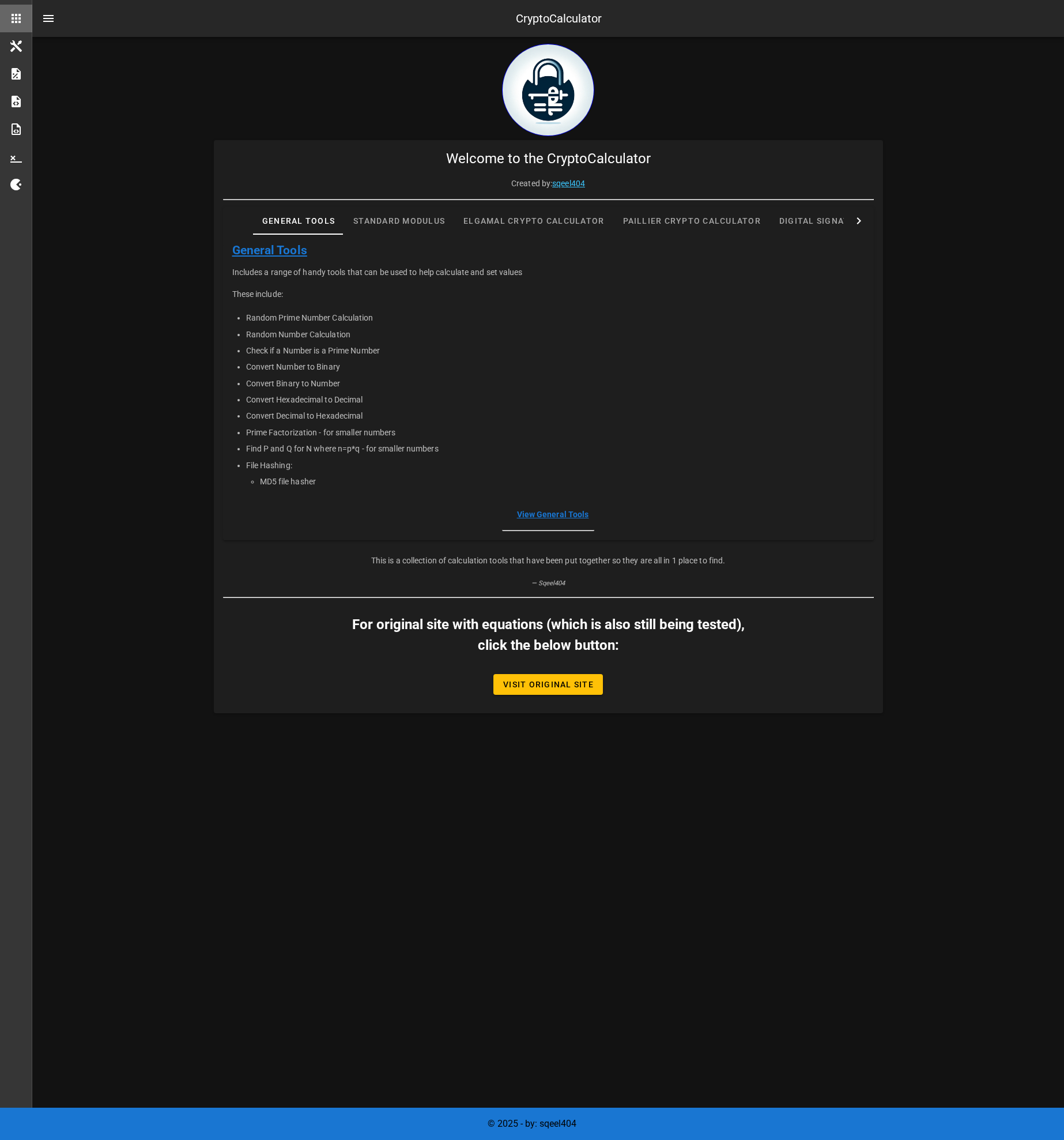
click at [349, 315] on li "Random Prime Number Calculation" at bounding box center [555, 317] width 619 height 16
drag, startPoint x: 329, startPoint y: 342, endPoint x: 231, endPoint y: 339, distance: 98.0
click at [231, 339] on div "Includes a range of handy tools that can be used to help calculate and set valu…" at bounding box center [549, 378] width 651 height 242
click at [462, 355] on li "Check if a Number is a Prime Number" at bounding box center [555, 350] width 619 height 16
drag, startPoint x: 451, startPoint y: 353, endPoint x: 220, endPoint y: 350, distance: 231.0
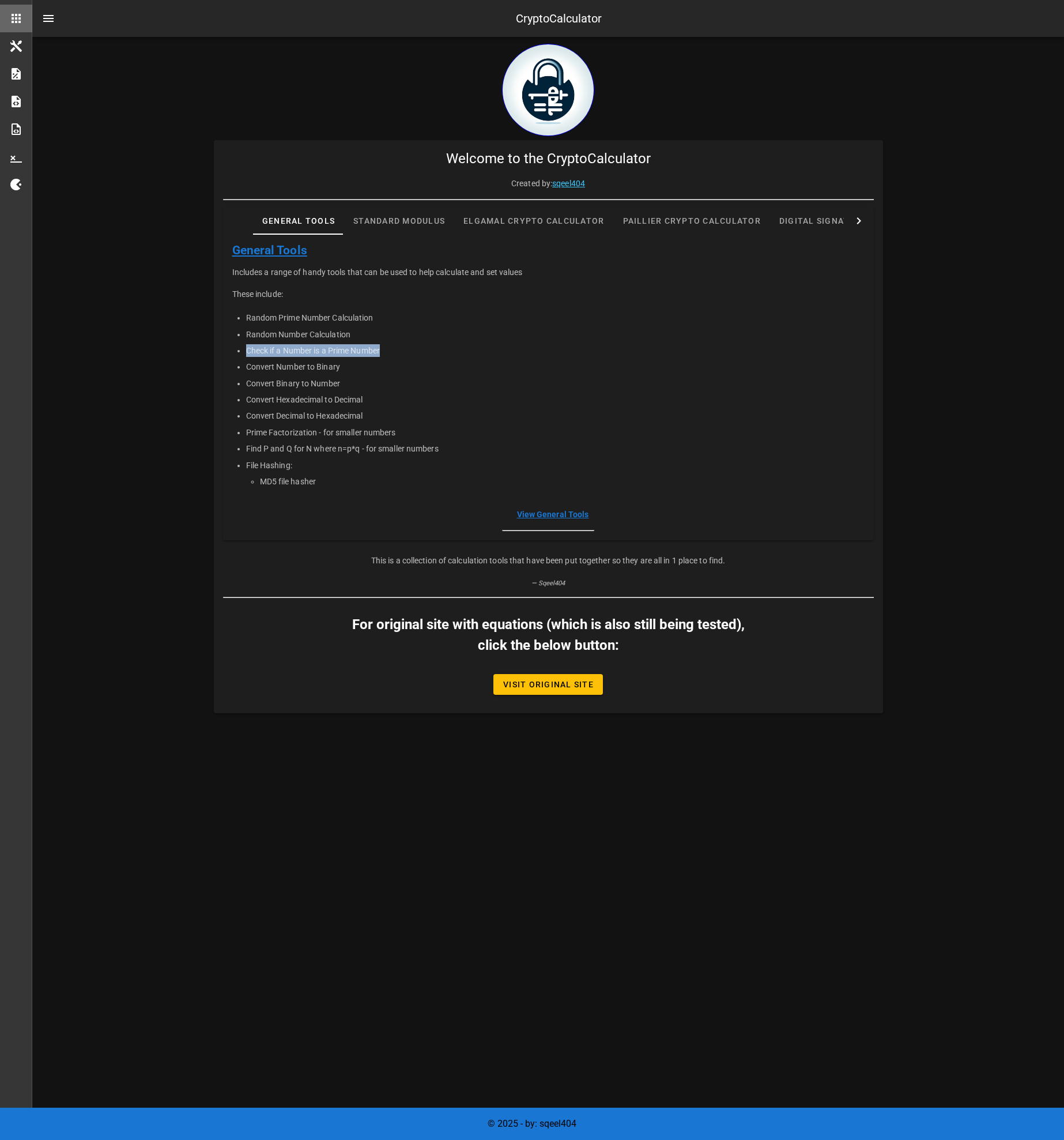
click at [220, 350] on div "Created by: sqeel404 General Tools Standard Modulus Elgamal Crypto Calculator P…" at bounding box center [549, 396] width 670 height 437
click at [356, 353] on li "Check if a Number is a Prime Number" at bounding box center [555, 350] width 619 height 16
click at [331, 353] on li "Check if a Number is a Prime Number" at bounding box center [555, 350] width 619 height 16
drag, startPoint x: 406, startPoint y: 431, endPoint x: 254, endPoint y: 435, distance: 152.1
click at [254, 435] on li "Prime Factorization - for smaller numbers" at bounding box center [555, 432] width 619 height 16
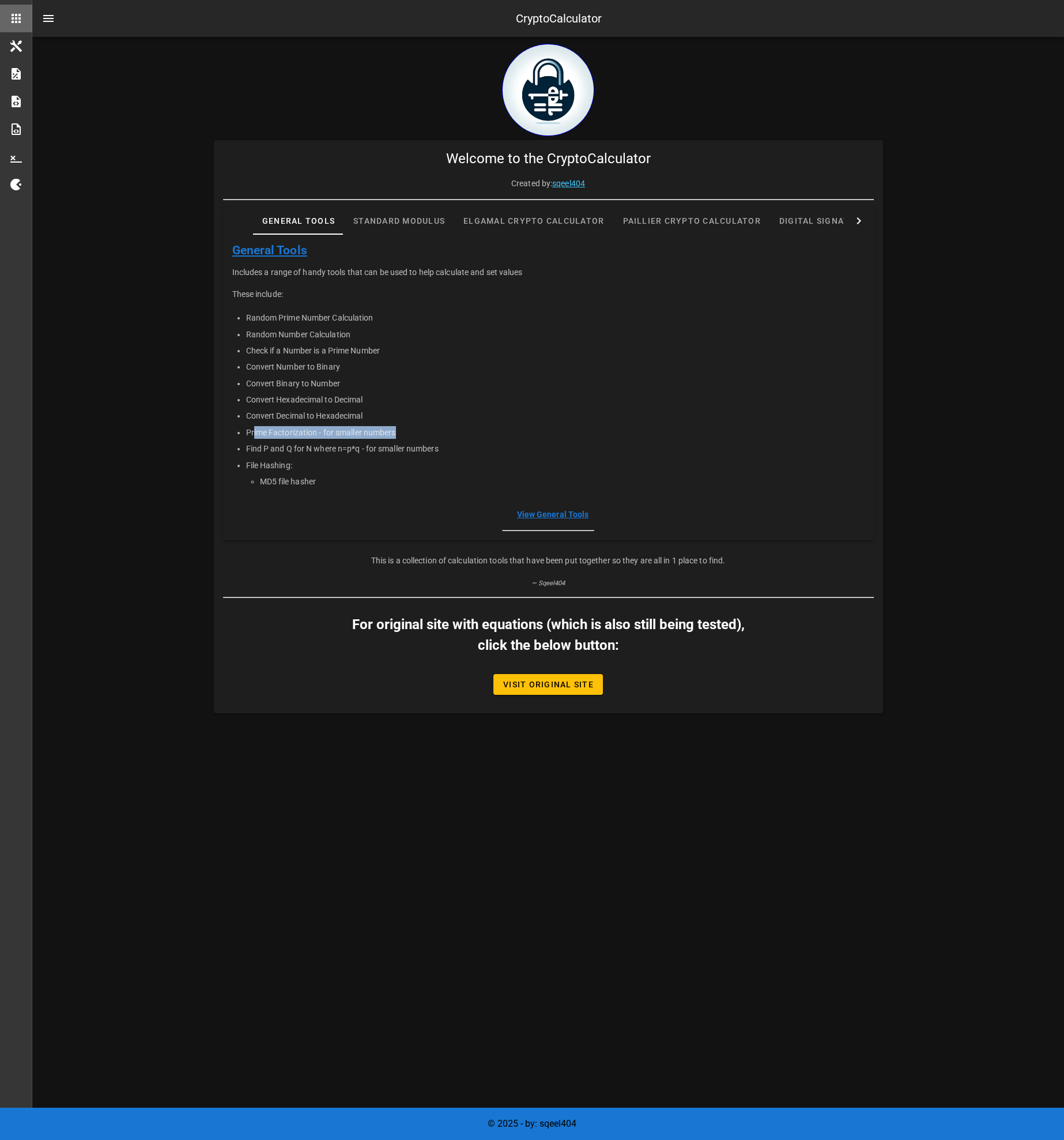
click at [471, 435] on li "Prime Factorization - for smaller numbers" at bounding box center [555, 432] width 619 height 16
click at [564, 514] on link "View General Tools" at bounding box center [553, 514] width 72 height 9
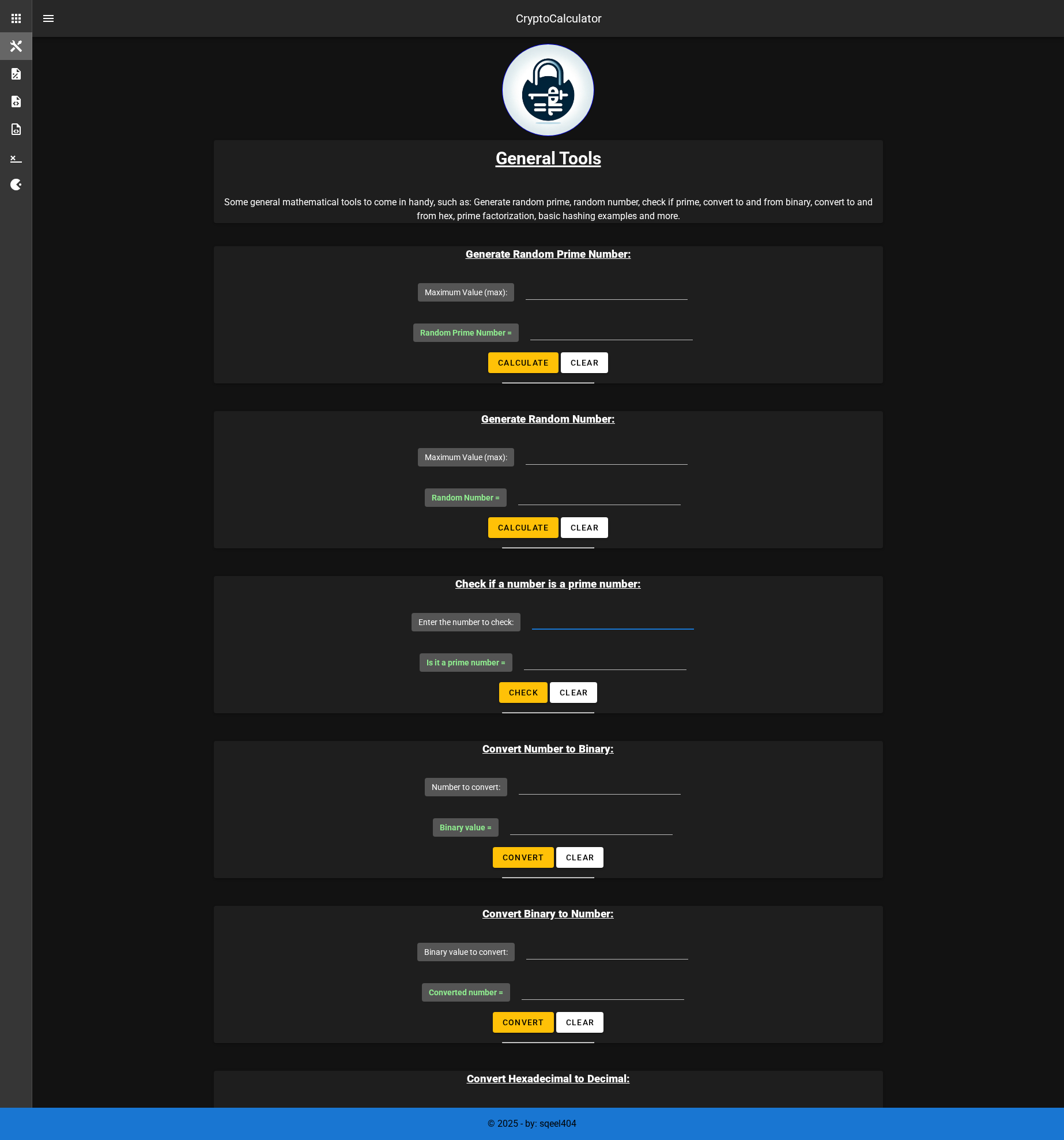
click at [566, 615] on input "Enter the number to check:" at bounding box center [613, 619] width 162 height 18
paste input "1317263513821028664093323774607207372819886944044027386151468842243011545059696…"
type input "1317263513821028664093323774607207372819886944044027386151468842243011545059696…"
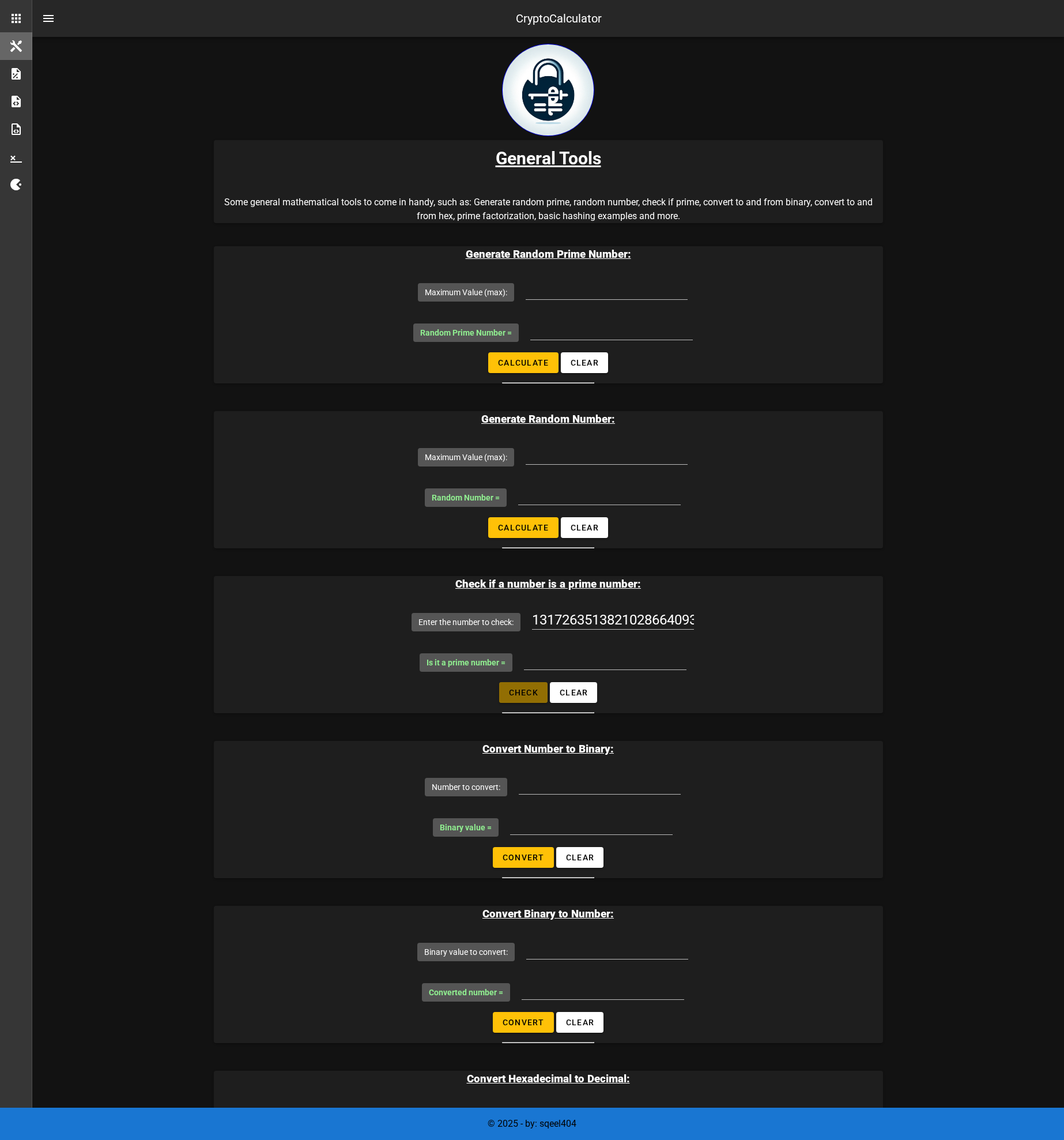
click at [524, 691] on span "Check" at bounding box center [523, 693] width 30 height 9
type input "NO! it is NOT a prime"
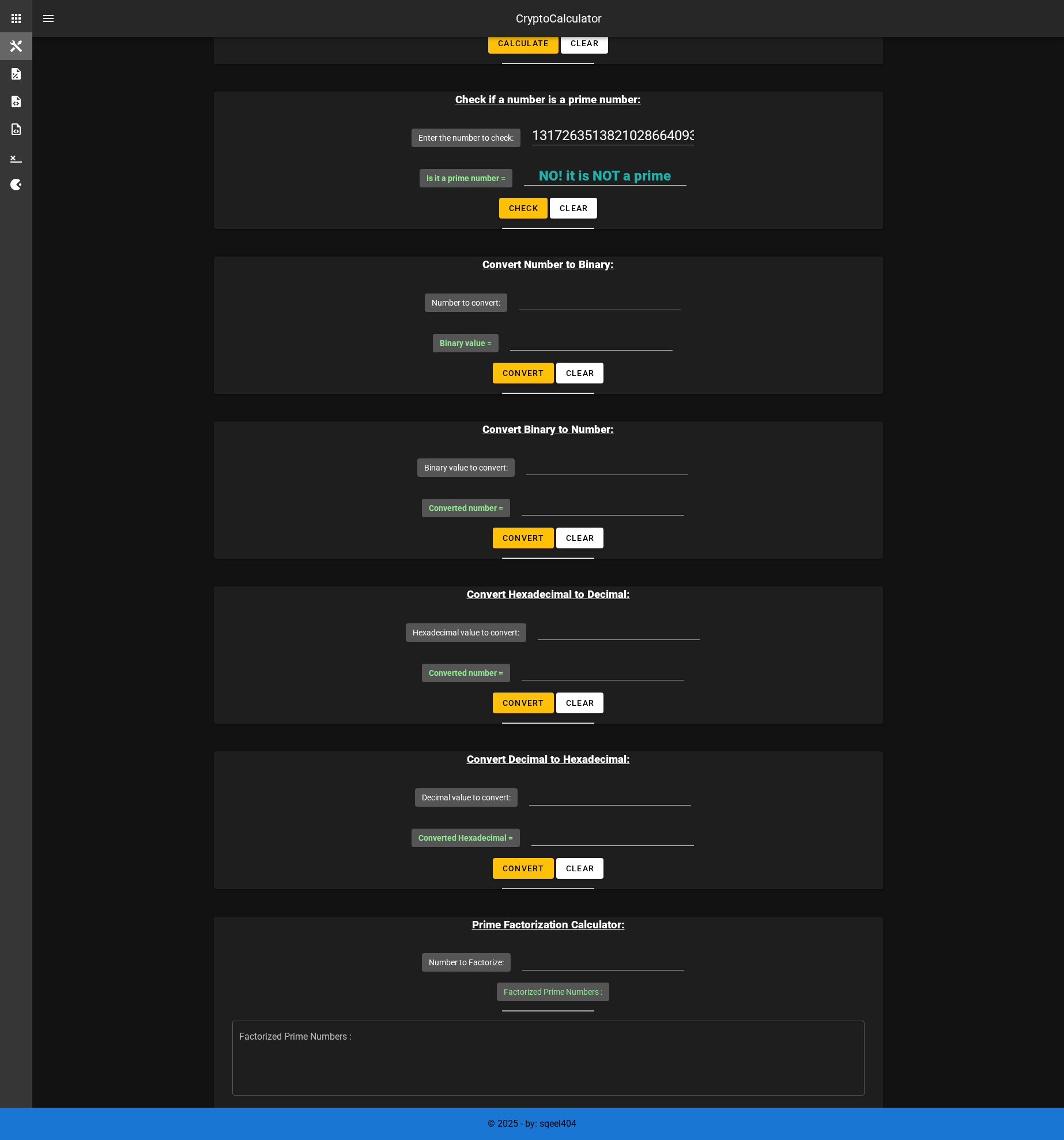
scroll to position [623, 0]
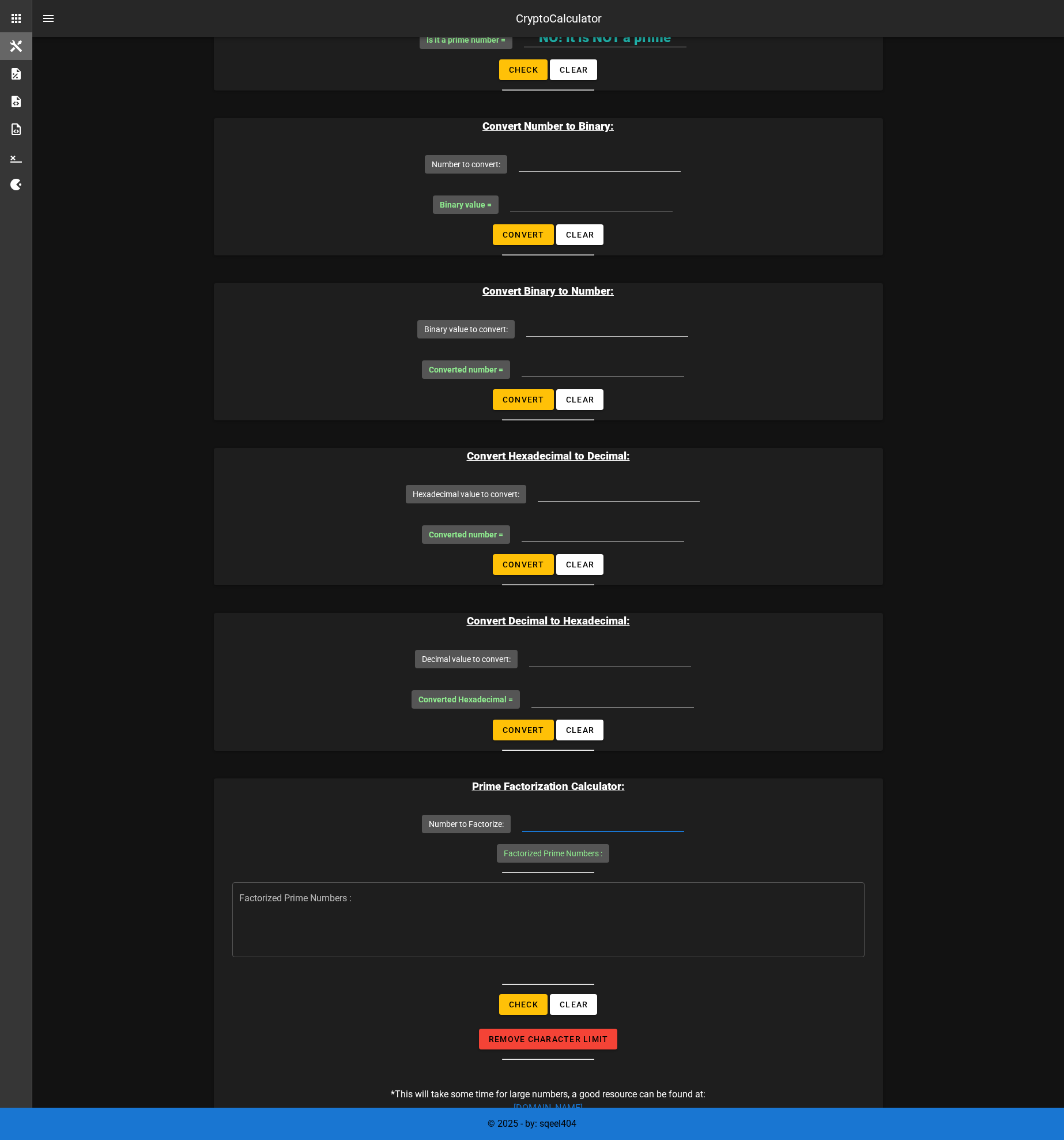
click at [591, 822] on input "Number to Factorize:" at bounding box center [603, 822] width 162 height 18
paste input "1317263513821028664093323774607207372819886944044027386151468842243011545059696…"
type input "1317263513821028664093323774607207372819886944044027386151468842243011545059696…"
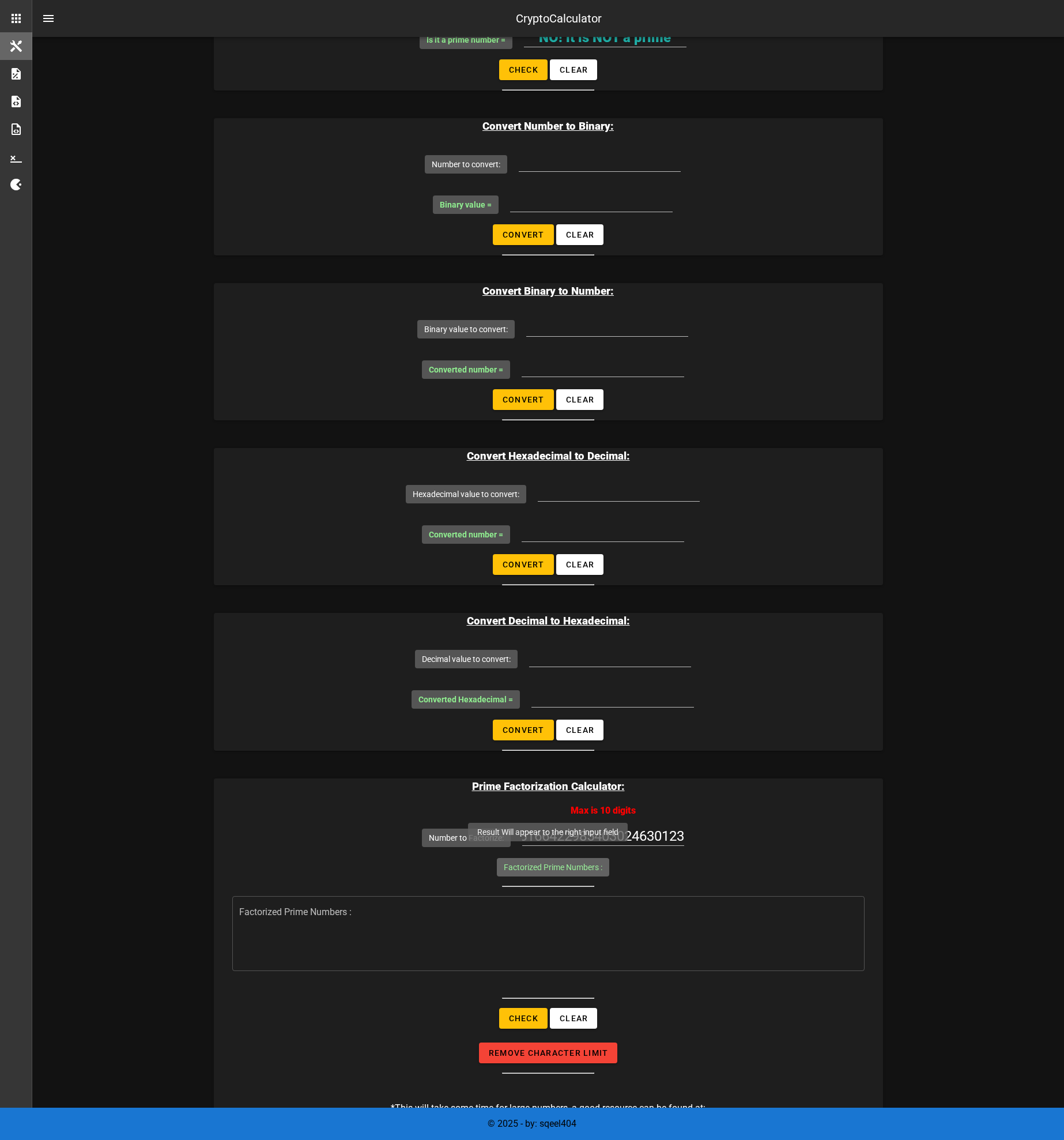
click at [568, 858] on span "Factorized Prime Numbers :" at bounding box center [553, 867] width 99 height 18
click at [564, 870] on label "Factorized Prime Numbers :" at bounding box center [553, 867] width 99 height 11
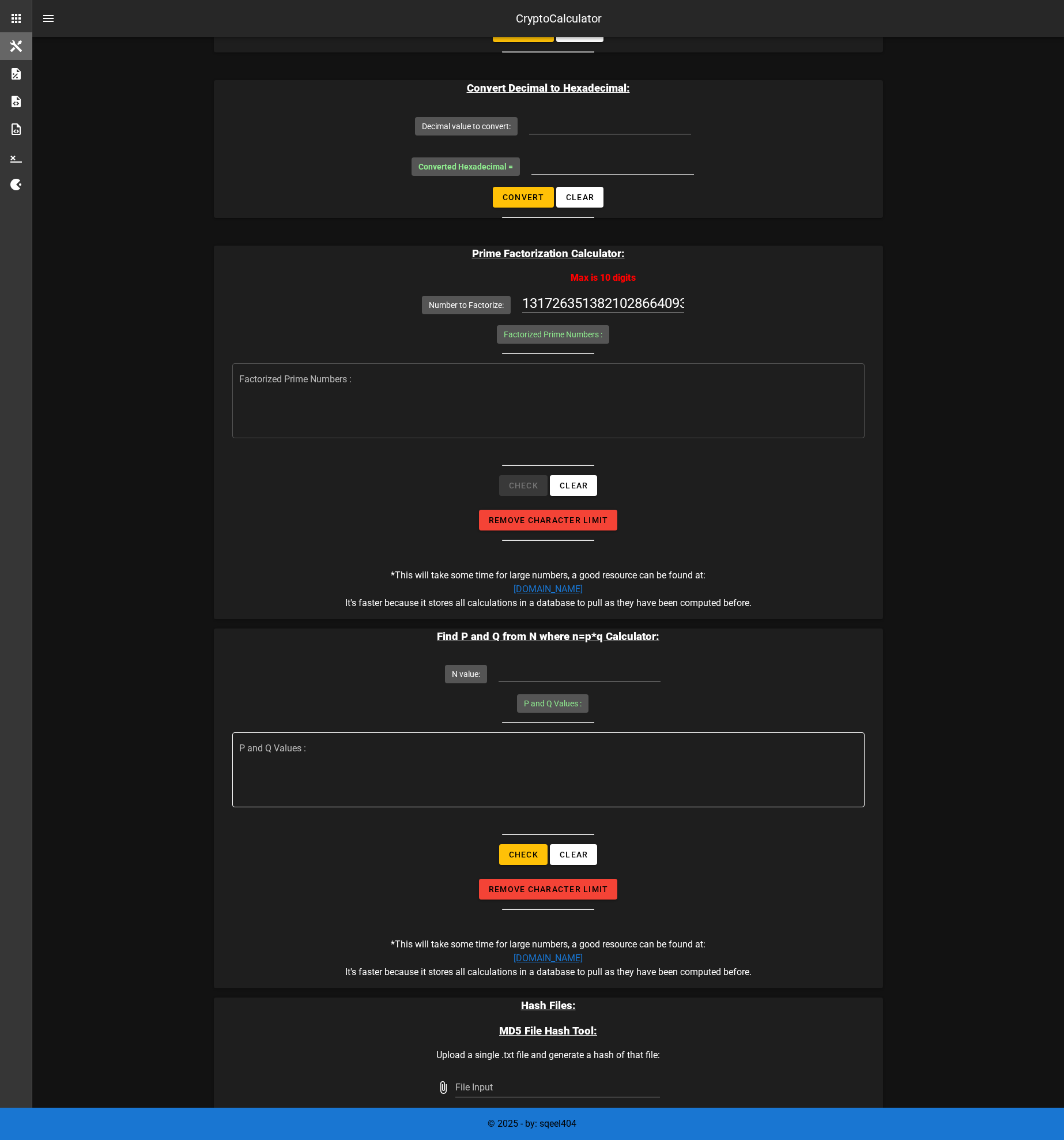
scroll to position [1176, 0]
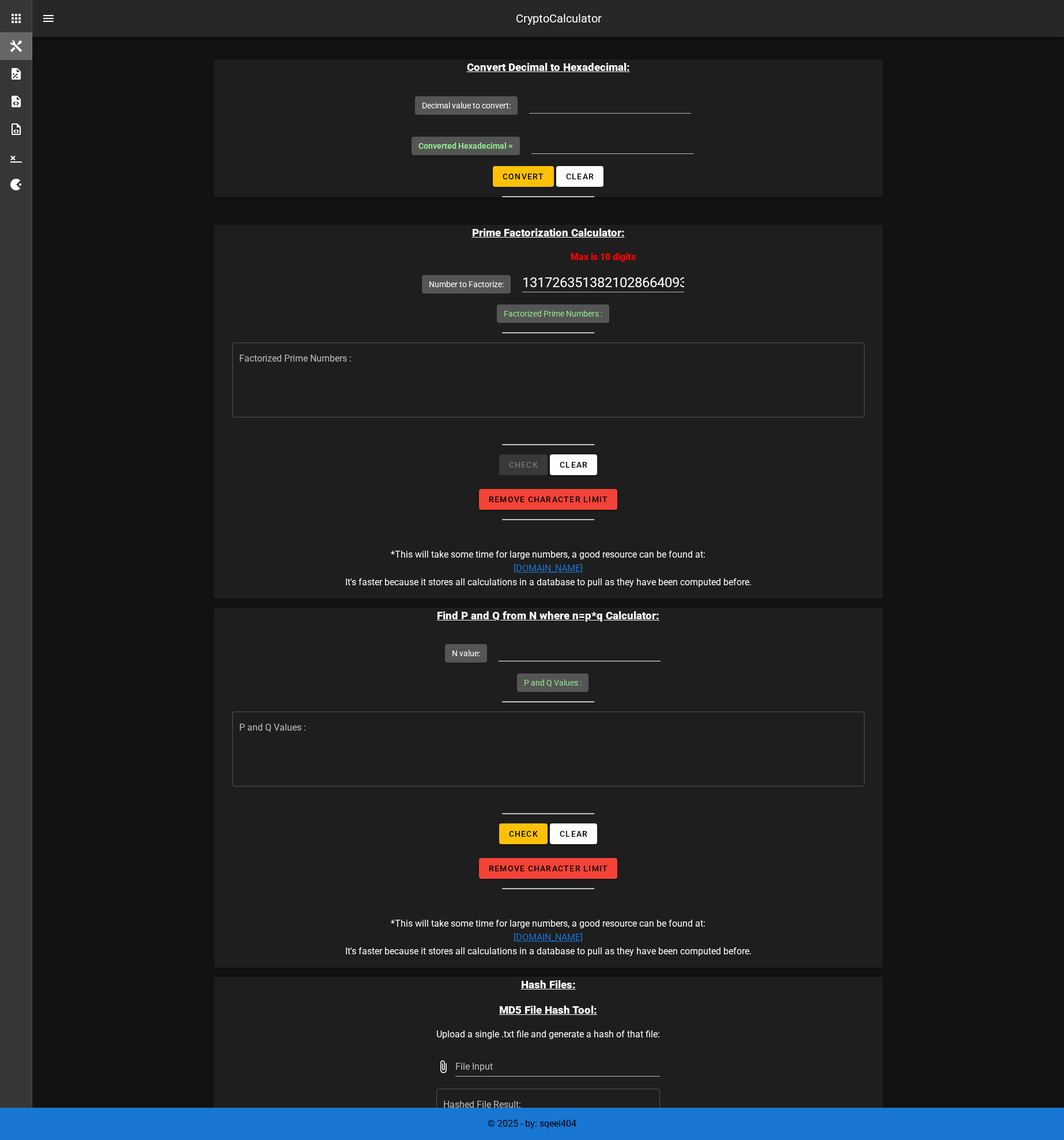
click at [564, 646] on input "N value:" at bounding box center [580, 651] width 162 height 18
paste input "1317263513821028664093323774607207372819886944044027386151468842243011545059696…"
type input "1317263513821028664093323774607207372819886944044027386151468842243011545059696…"
click at [548, 684] on form "N value: 1317263513821028664093323774607207372819886944044027386151468842243011…" at bounding box center [549, 761] width 670 height 256
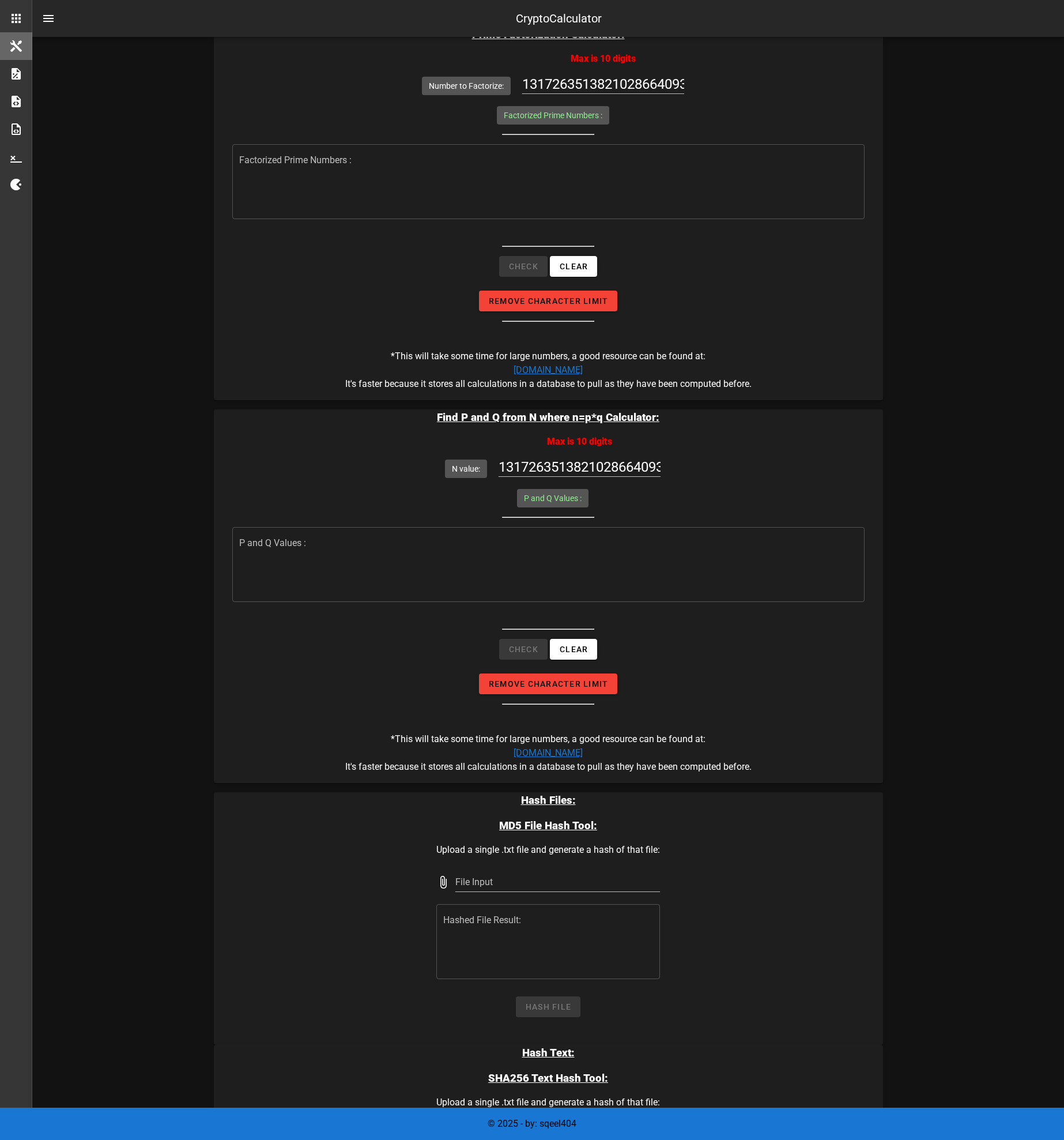
scroll to position [1384, 0]
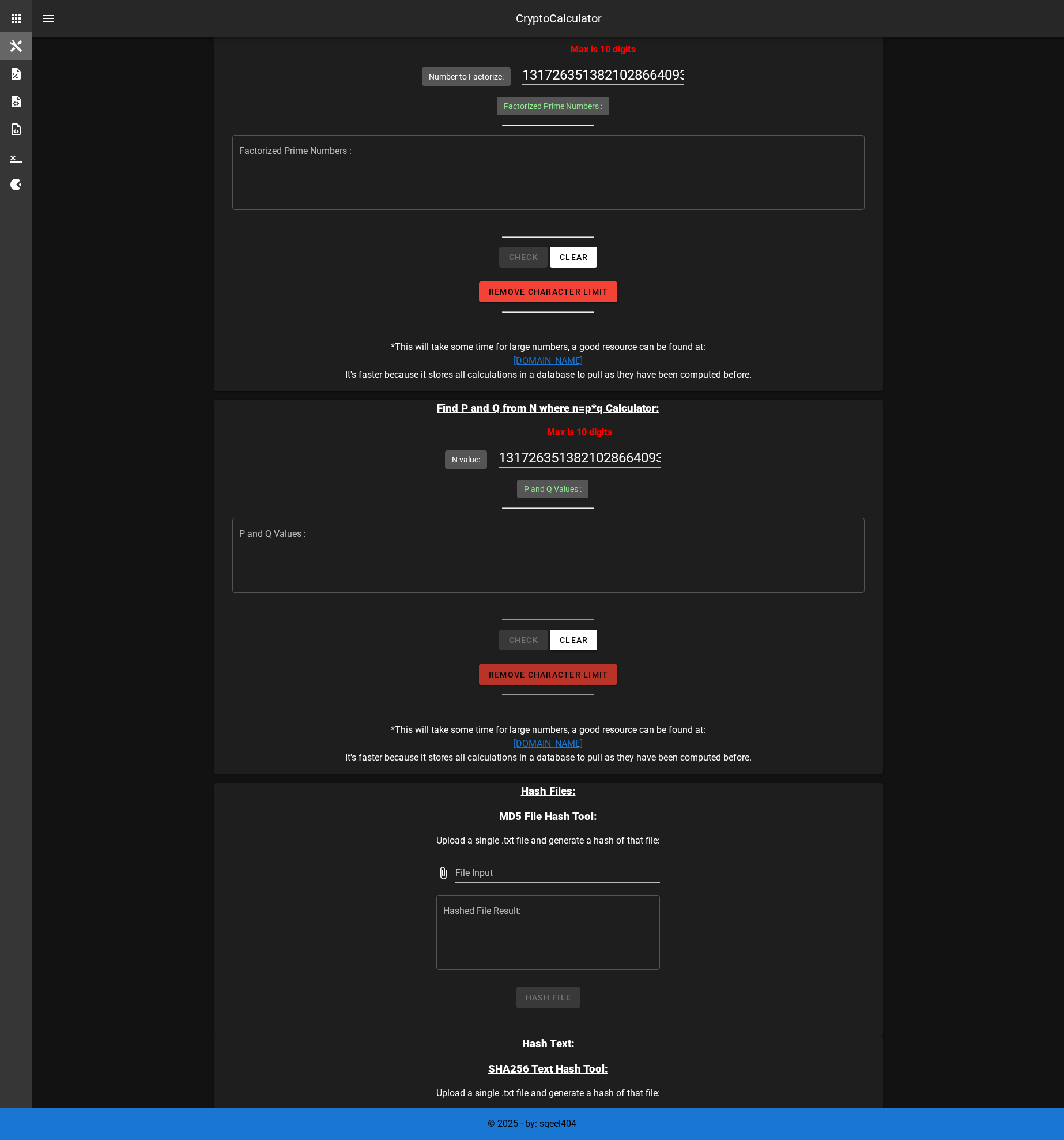
click at [577, 679] on button "Remove Character Limit" at bounding box center [549, 674] width 139 height 21
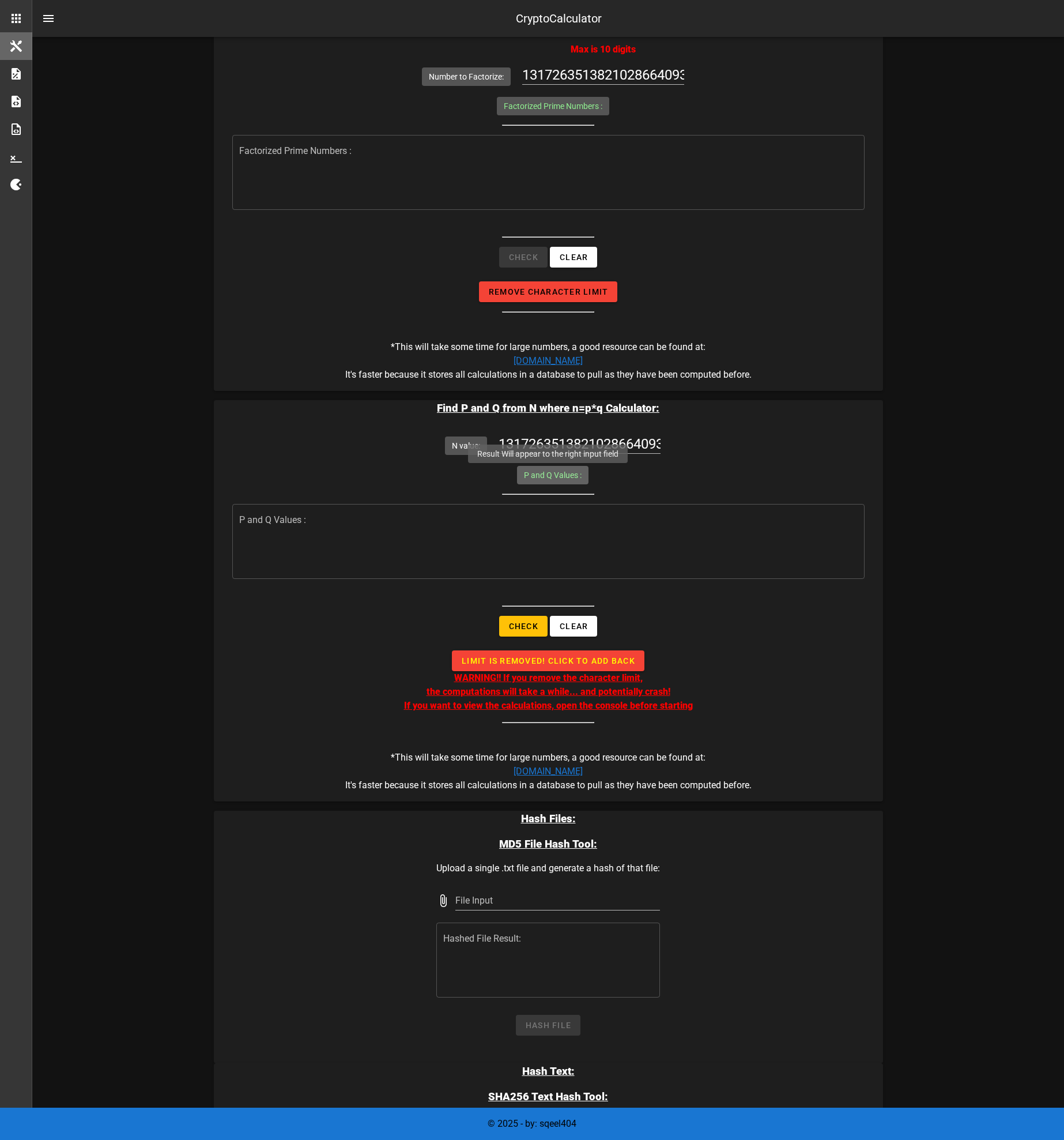
click at [557, 472] on label "P and Q Values :" at bounding box center [553, 475] width 57 height 11
